Goal: Task Accomplishment & Management: Manage account settings

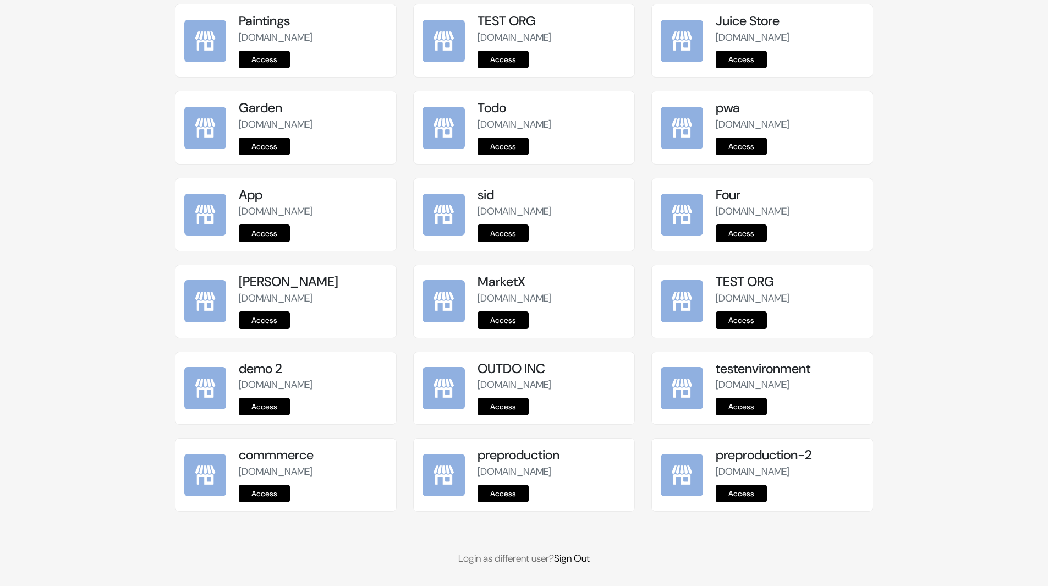
scroll to position [1218, 0]
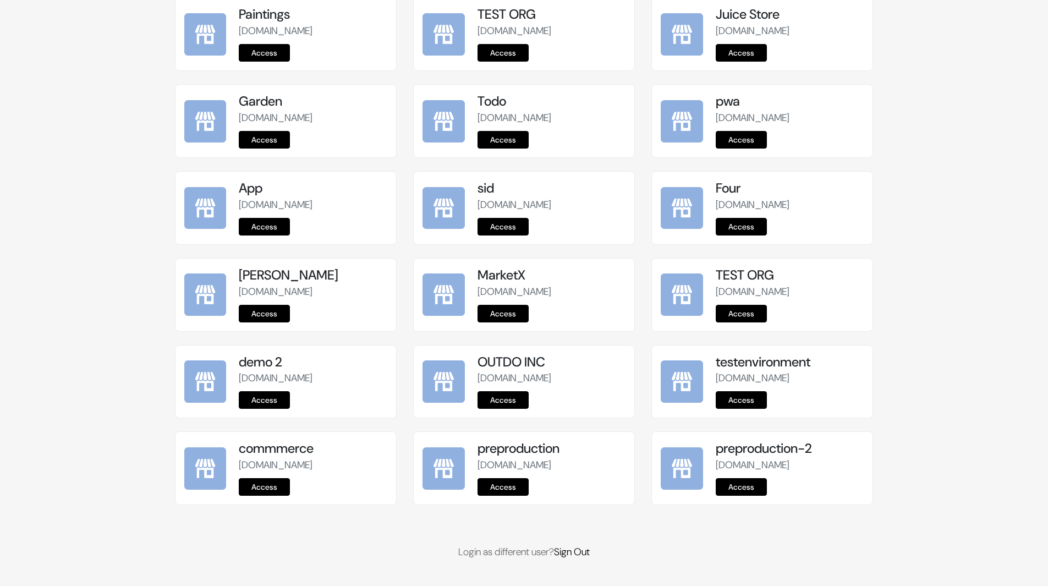
click at [516, 486] on link "Access" at bounding box center [503, 487] width 51 height 18
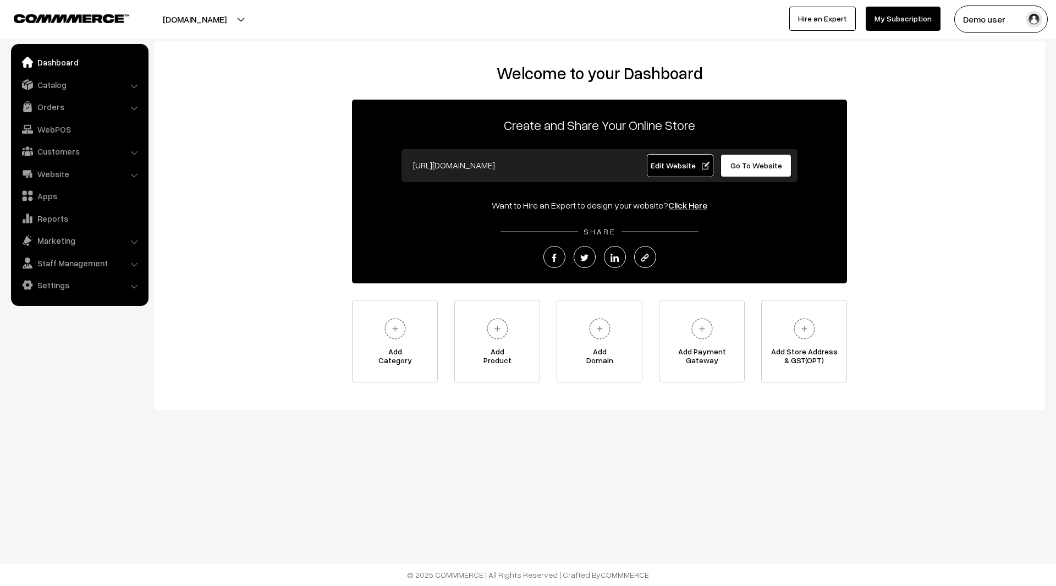
click at [992, 12] on button "Demo user" at bounding box center [1001, 20] width 94 height 28
click at [1001, 153] on link "Sign Out" at bounding box center [1001, 150] width 94 height 24
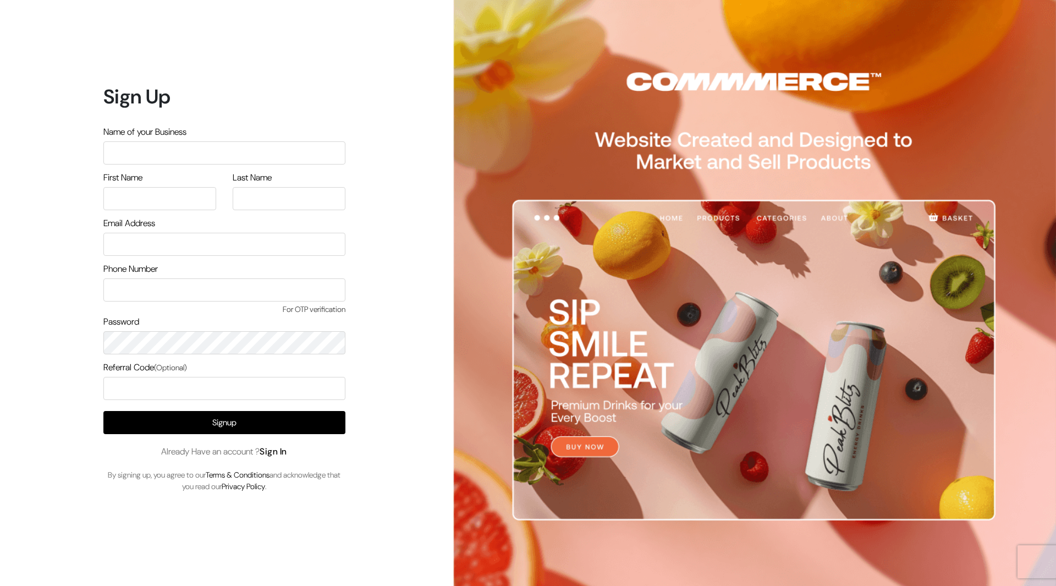
click at [270, 449] on link "Sign In" at bounding box center [274, 452] width 28 height 12
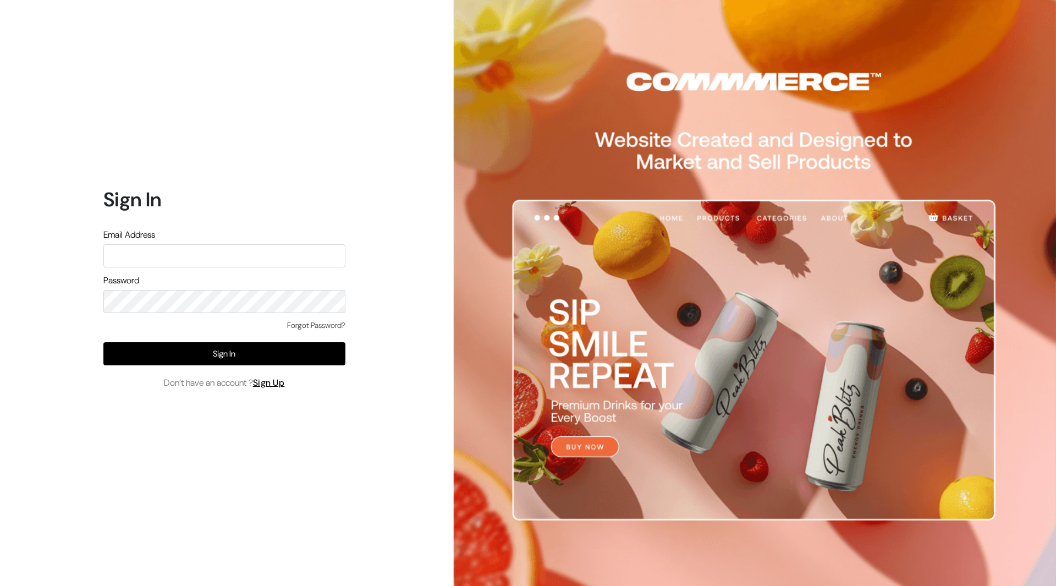
click at [239, 257] on input "text" at bounding box center [224, 255] width 242 height 23
type input "demo@outdocart.in"
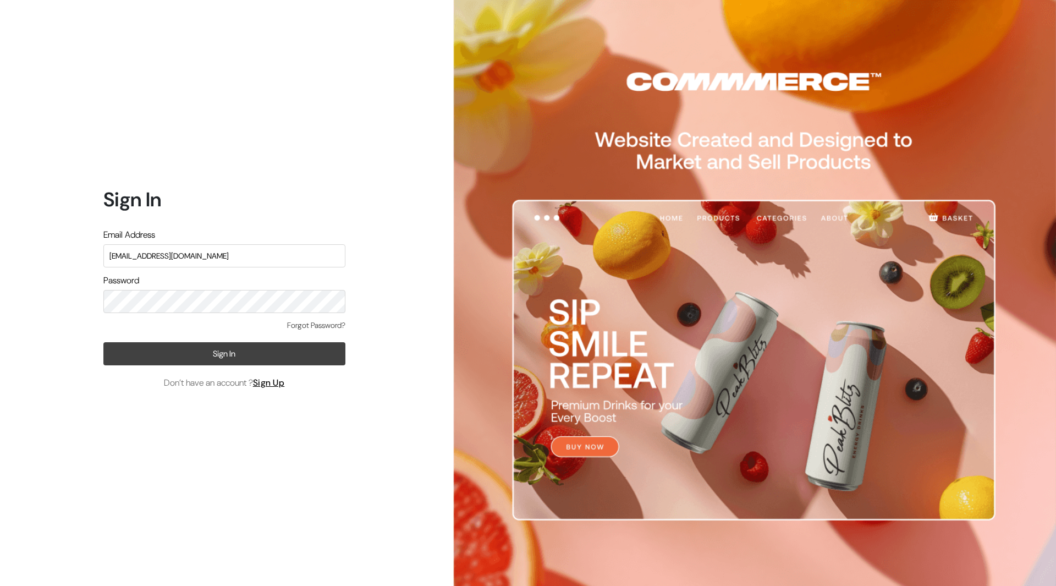
click at [223, 354] on button "Sign In" at bounding box center [224, 353] width 242 height 23
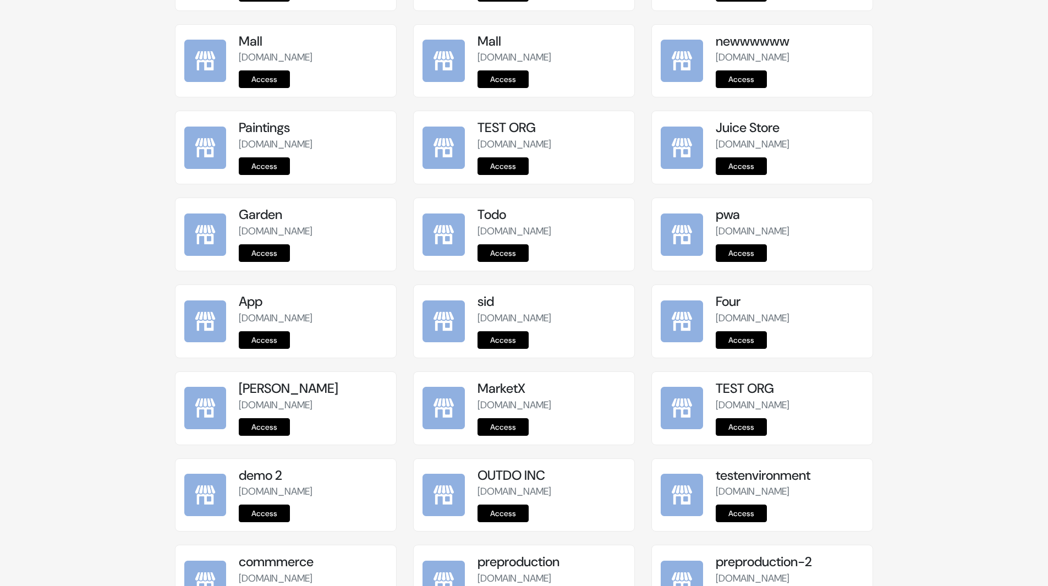
scroll to position [1218, 0]
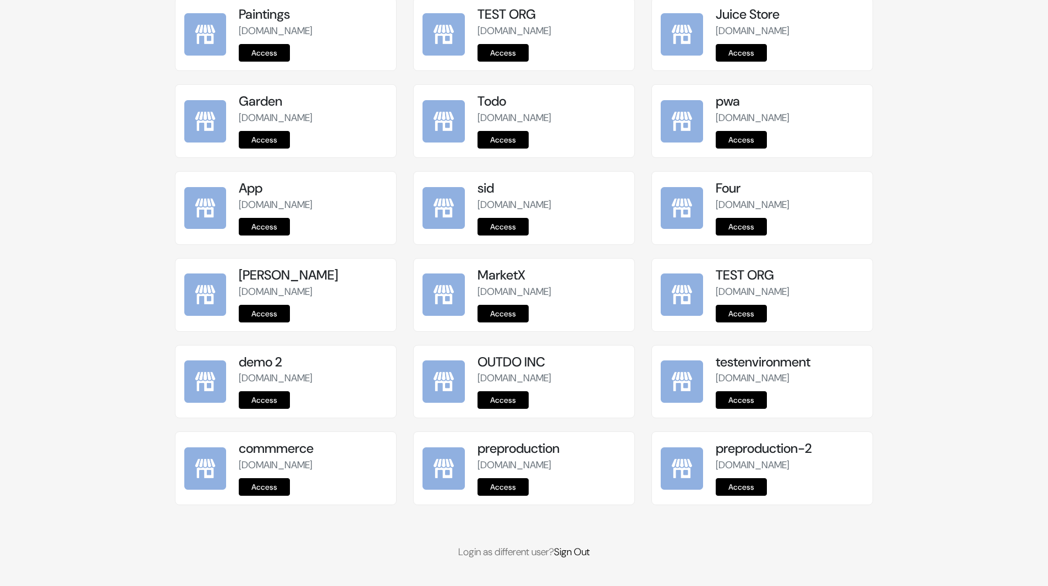
click at [507, 495] on link "Access" at bounding box center [503, 487] width 51 height 18
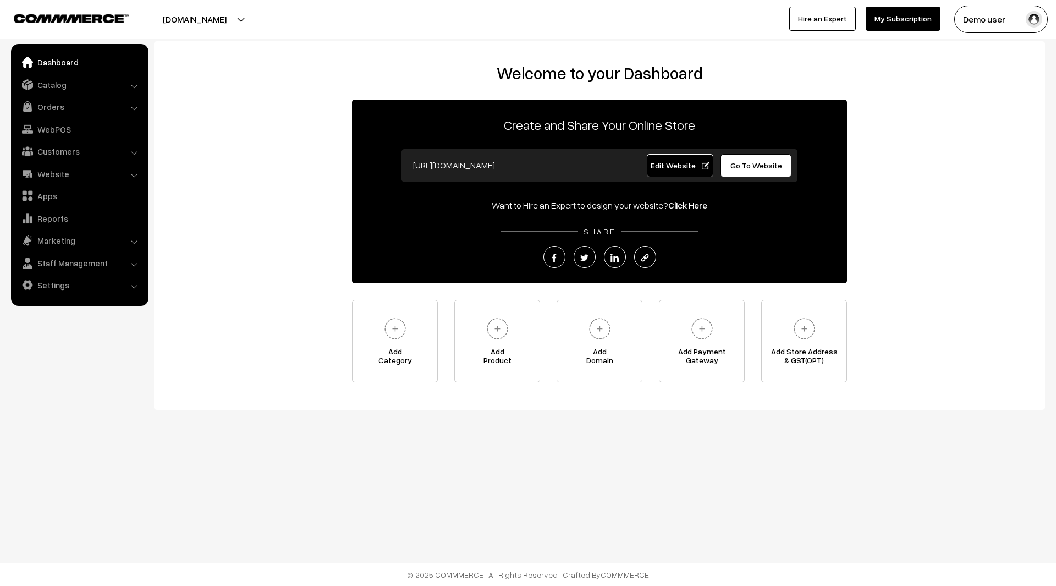
drag, startPoint x: 507, startPoint y: 164, endPoint x: 404, endPoint y: 165, distance: 102.3
click at [404, 165] on div "https://instawebby.com" at bounding box center [516, 165] width 234 height 23
click at [282, 116] on div "Welcome to your Dashboard Create and Share Your Online Store https://instawebby…" at bounding box center [599, 222] width 869 height 319
click at [112, 282] on link "Settings" at bounding box center [79, 285] width 131 height 20
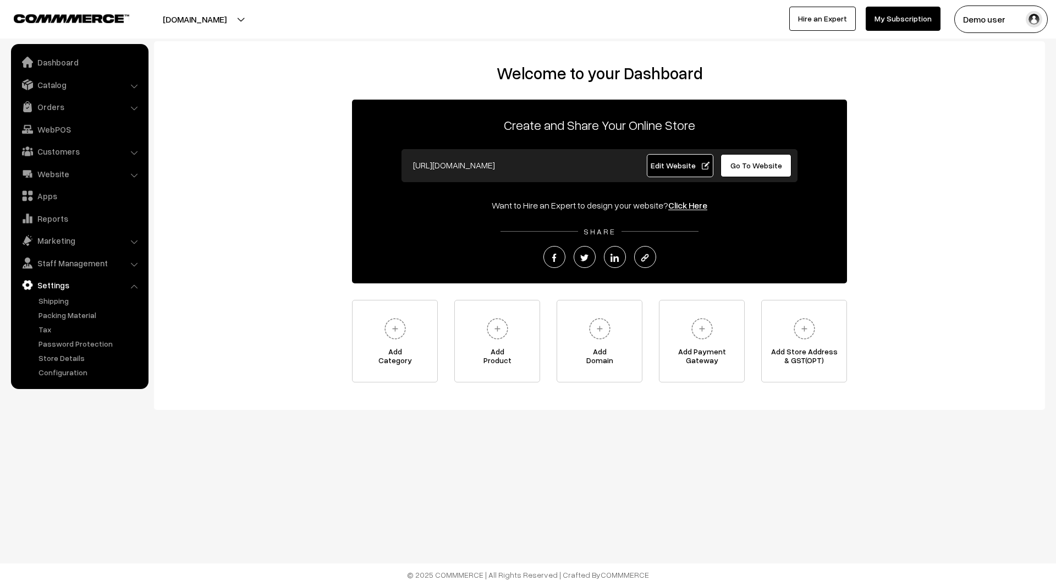
click at [126, 286] on link "Settings" at bounding box center [79, 285] width 131 height 20
click at [69, 281] on link "Settings" at bounding box center [79, 285] width 131 height 20
click at [215, 286] on div "Welcome to your Dashboard Create and Share Your Online Store https://instawebby…" at bounding box center [599, 222] width 869 height 319
click at [688, 162] on span "Edit Website" at bounding box center [680, 165] width 59 height 9
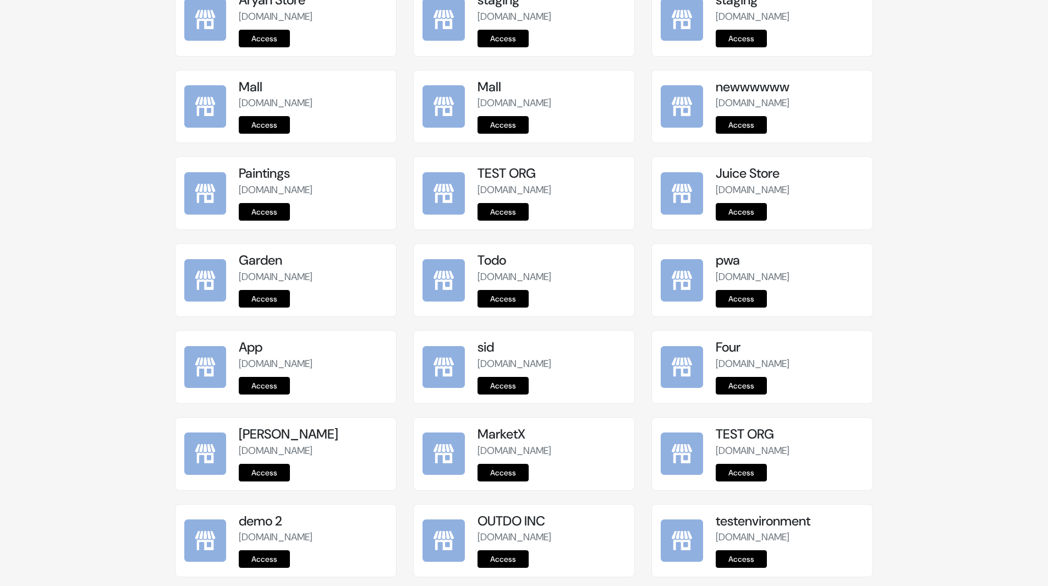
scroll to position [1218, 0]
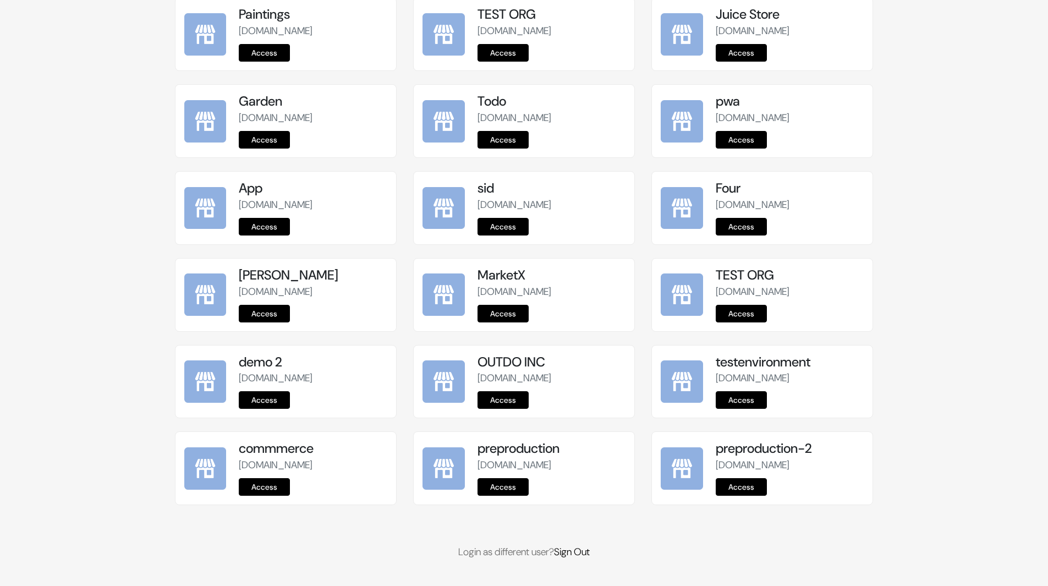
click at [504, 480] on link "Access" at bounding box center [503, 487] width 51 height 18
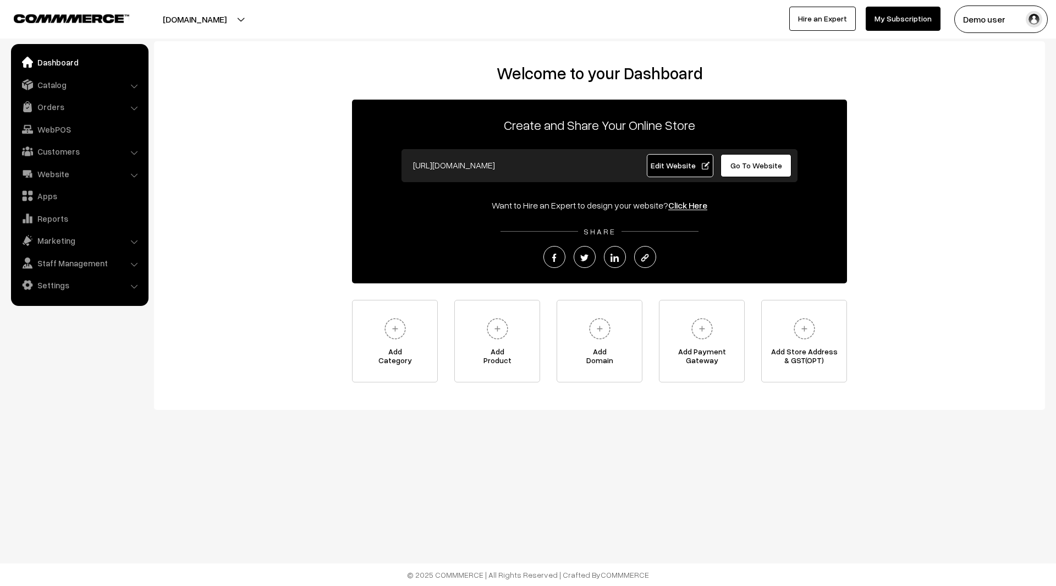
click at [674, 165] on span "Edit Website" at bounding box center [680, 165] width 59 height 9
